Goal: Browse casually

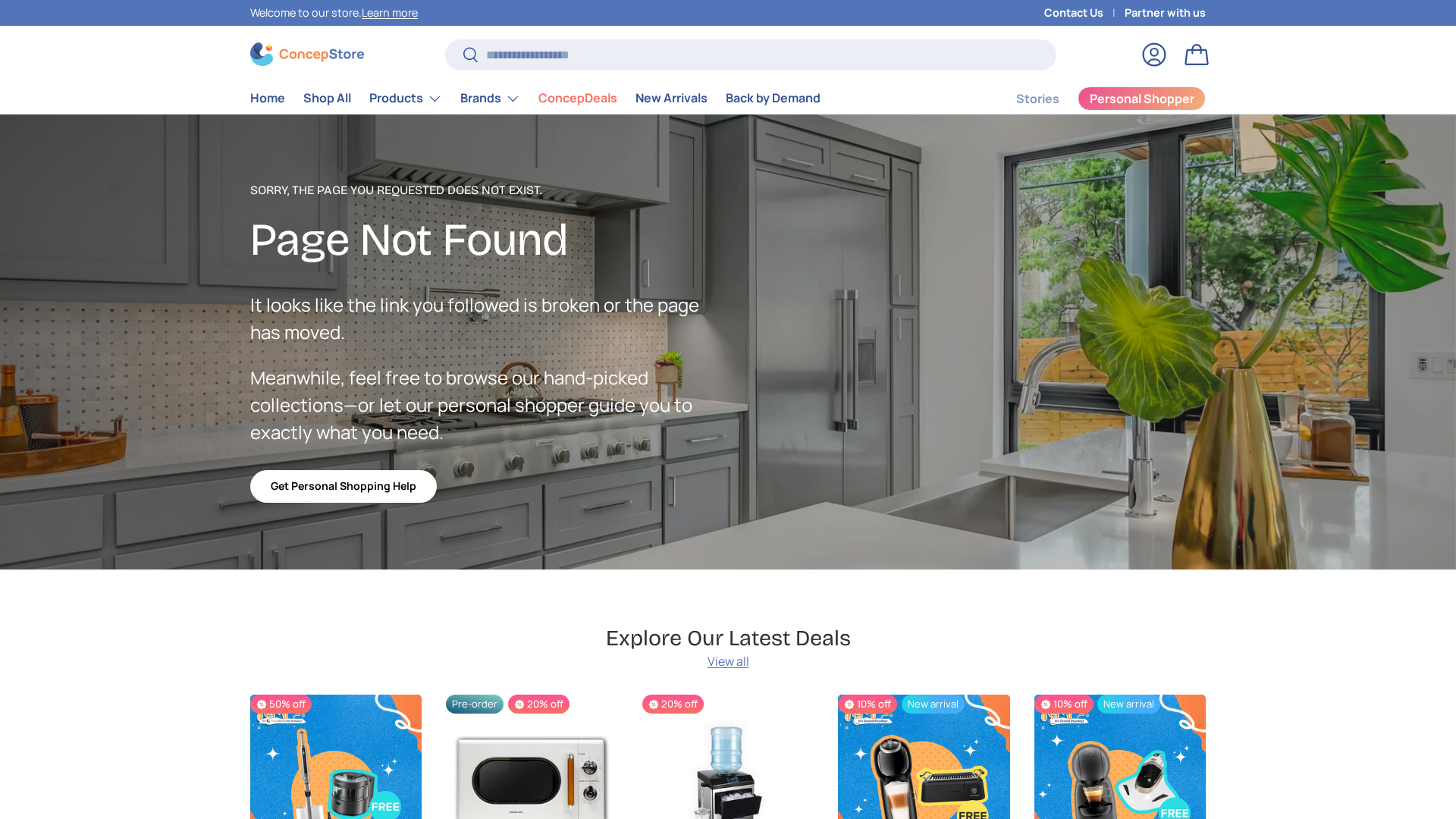
scroll to position [2636, 6202]
